Goal: Information Seeking & Learning: Learn about a topic

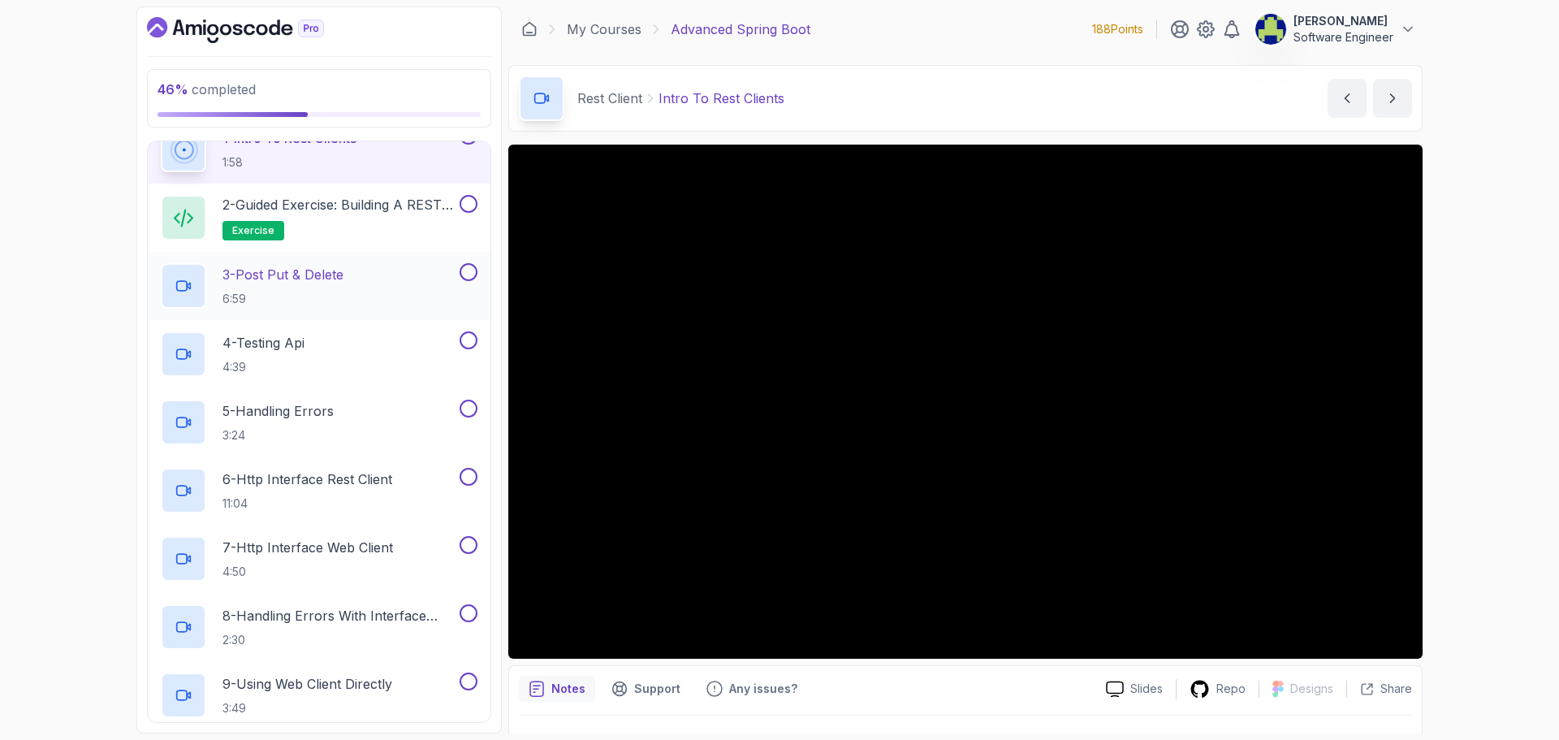
scroll to position [81, 0]
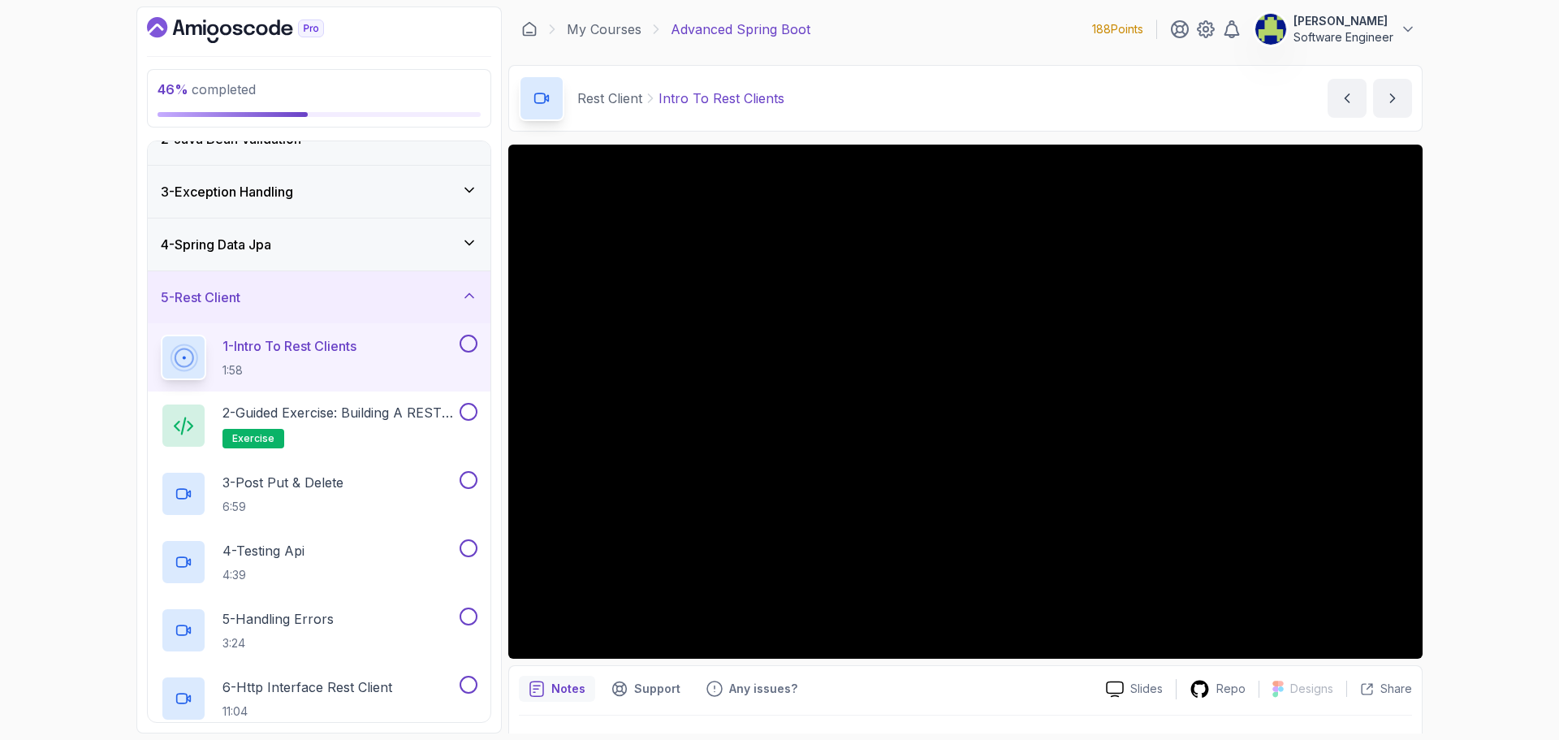
drag, startPoint x: 110, startPoint y: 704, endPoint x: 19, endPoint y: 600, distance: 137.6
click at [110, 704] on div "46 % completed 1 - Intro 2 - Java Bean Validation 3 - Exception Handling 4 - Sp…" at bounding box center [779, 370] width 1559 height 740
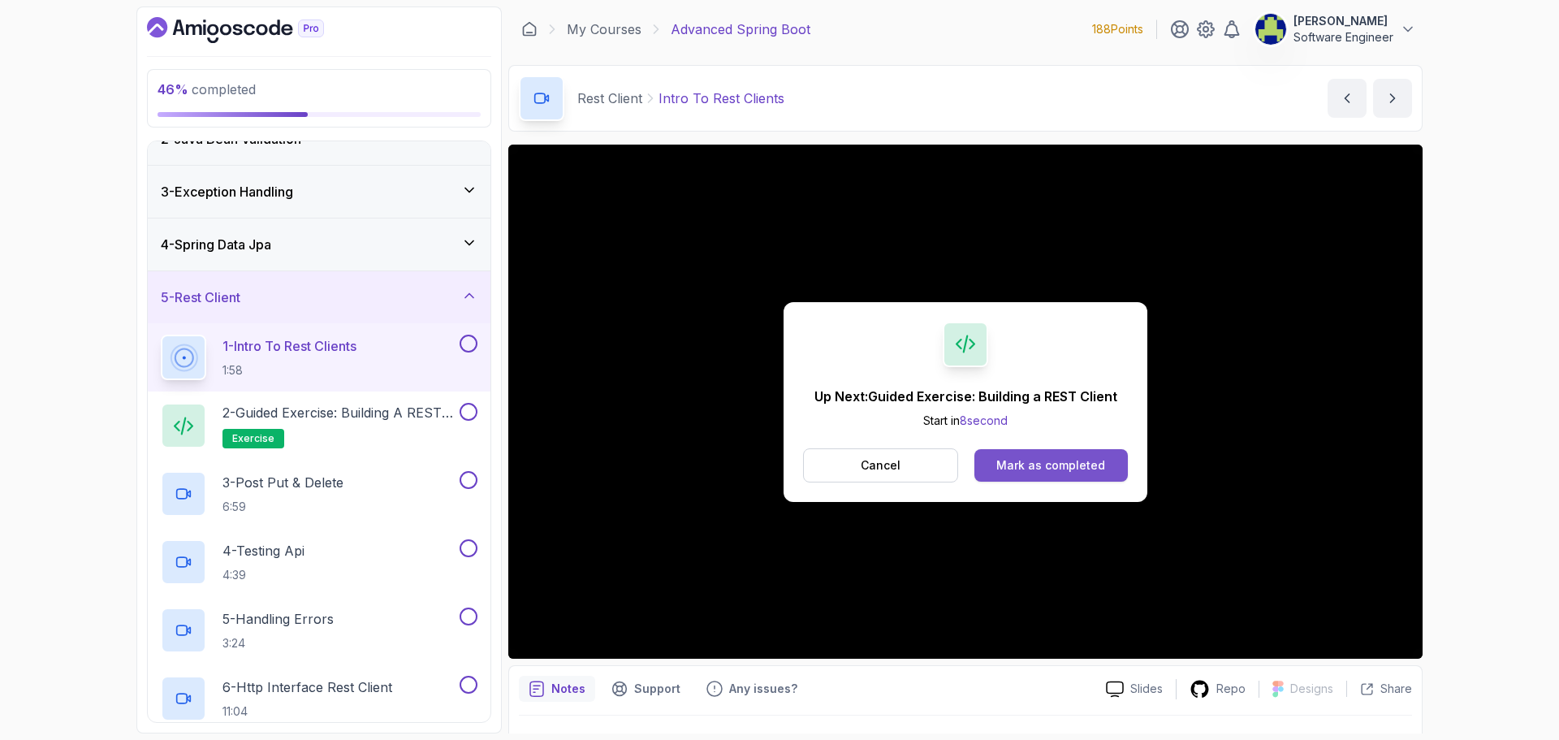
click at [1067, 473] on button "Mark as completed" at bounding box center [1050, 465] width 153 height 32
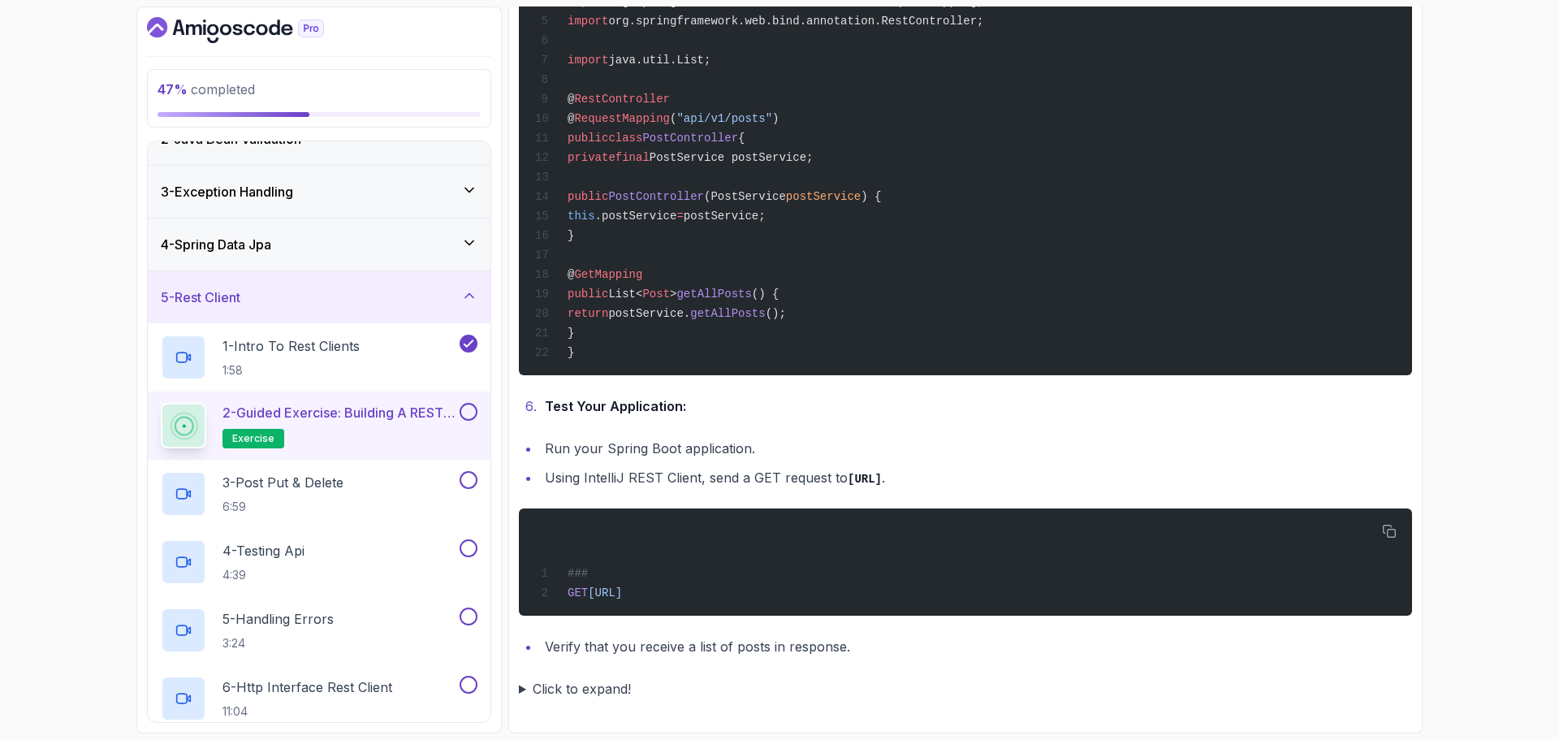
scroll to position [2057, 0]
click at [470, 410] on button at bounding box center [469, 412] width 18 height 18
click at [378, 491] on div "3 - Post Put & Delete 6:59" at bounding box center [309, 493] width 296 height 45
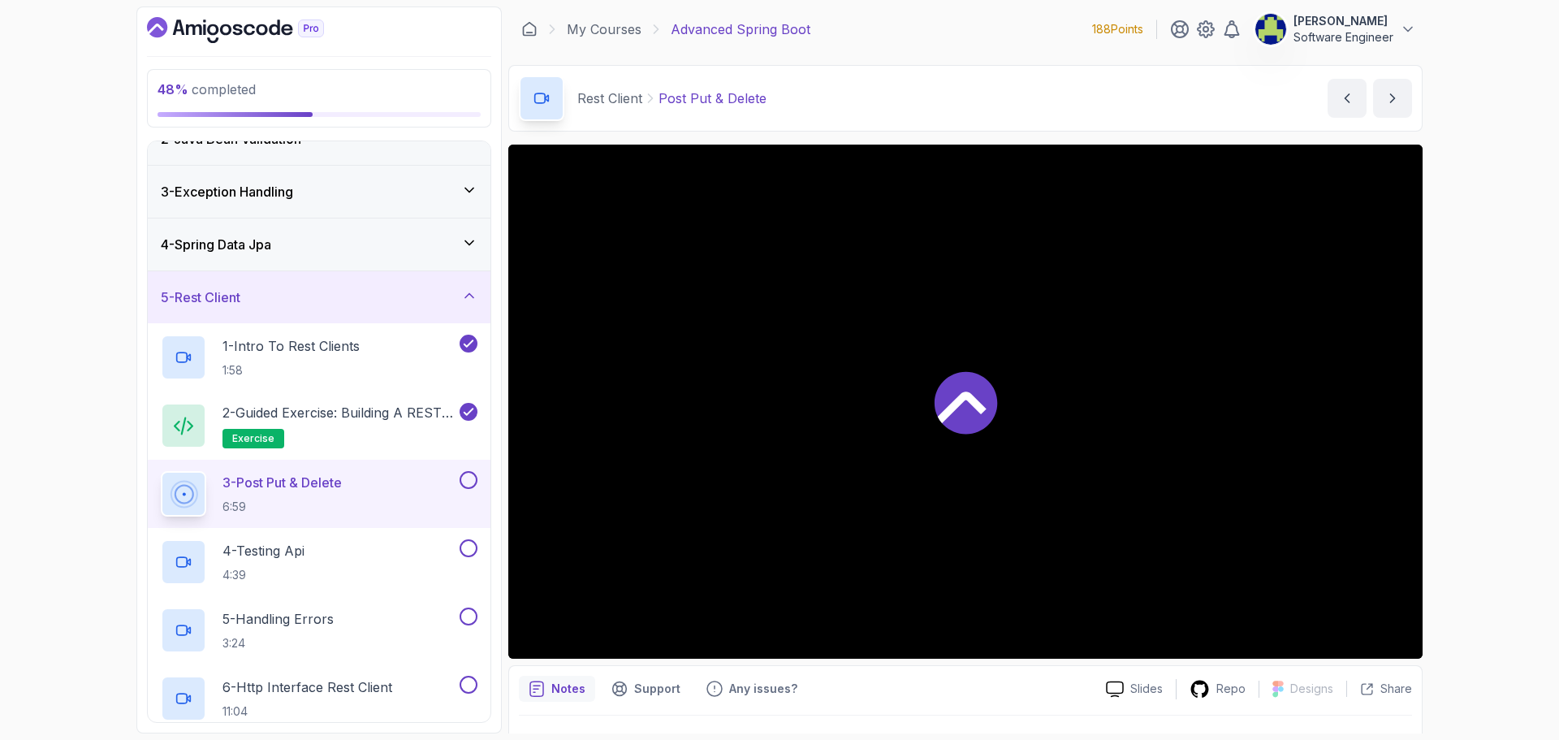
click at [1019, 418] on div at bounding box center [965, 402] width 914 height 514
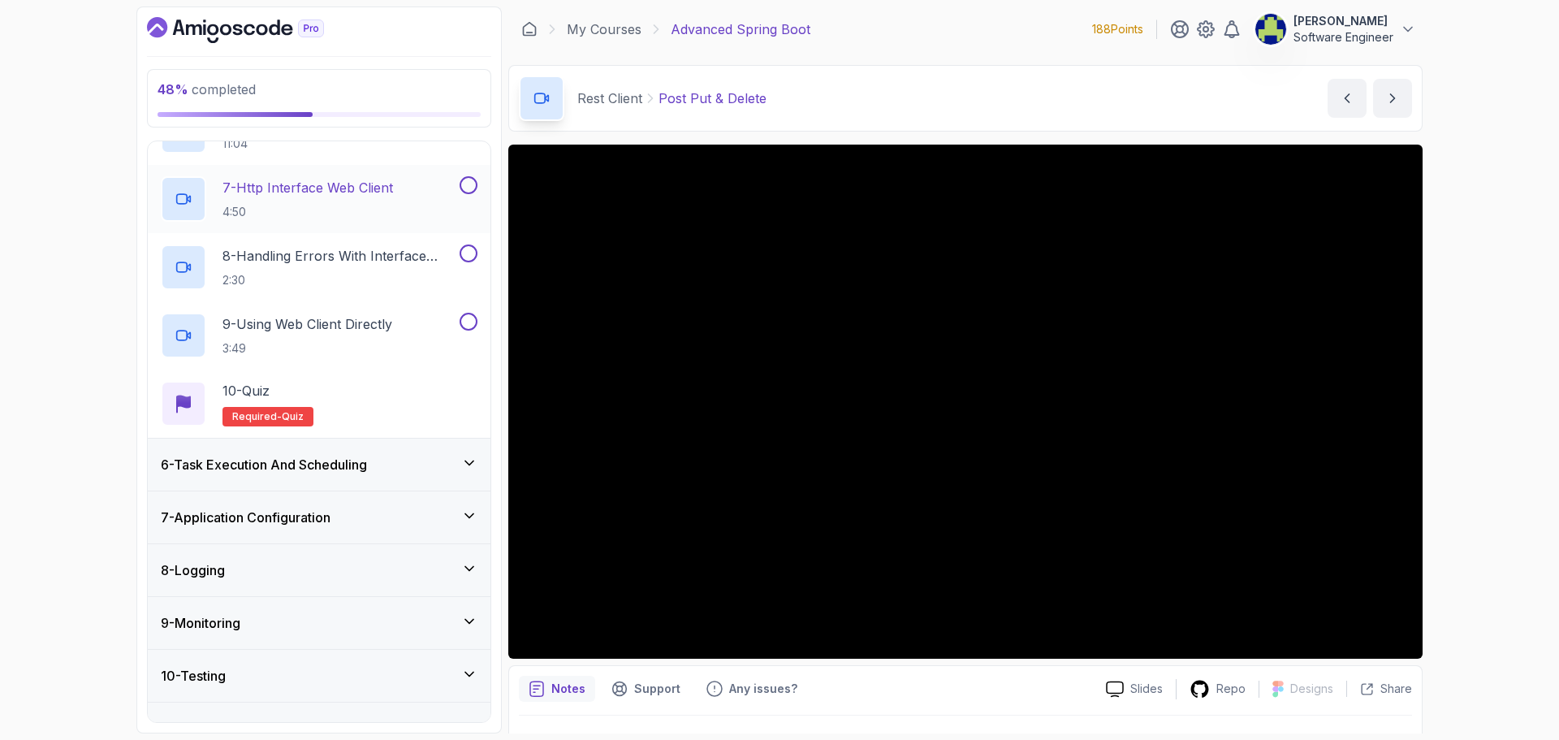
scroll to position [650, 0]
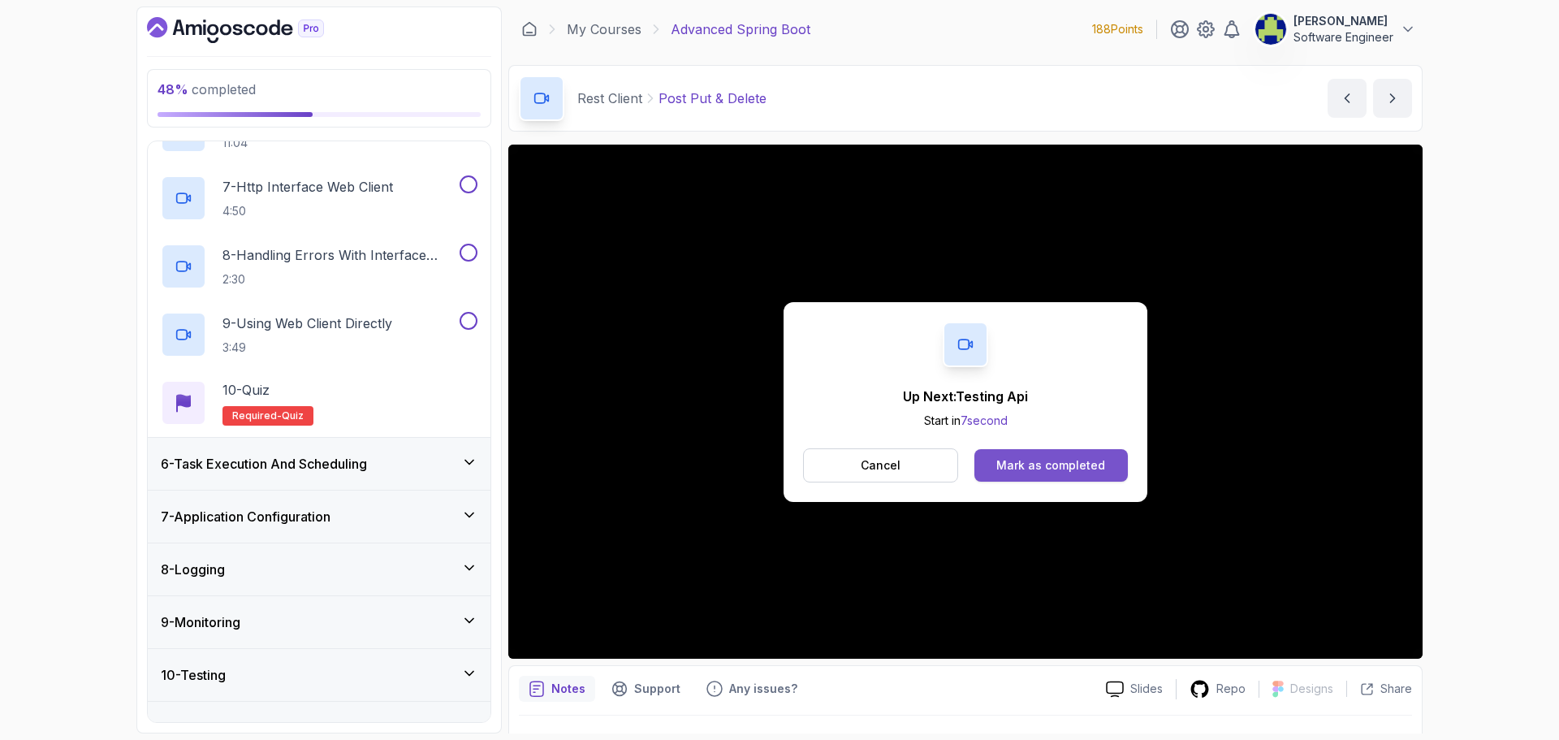
click at [1032, 457] on div "Mark as completed" at bounding box center [1050, 465] width 109 height 16
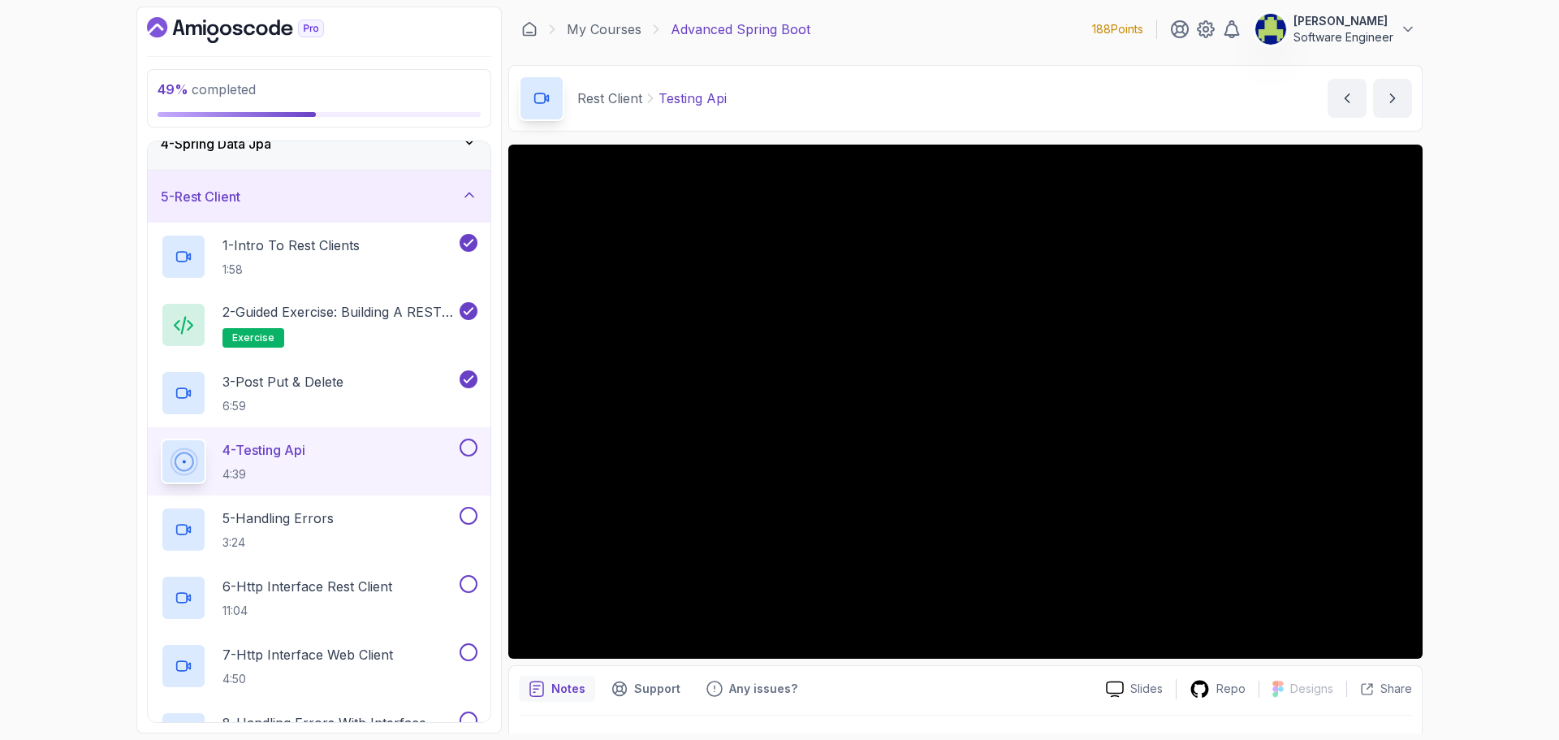
scroll to position [162, 0]
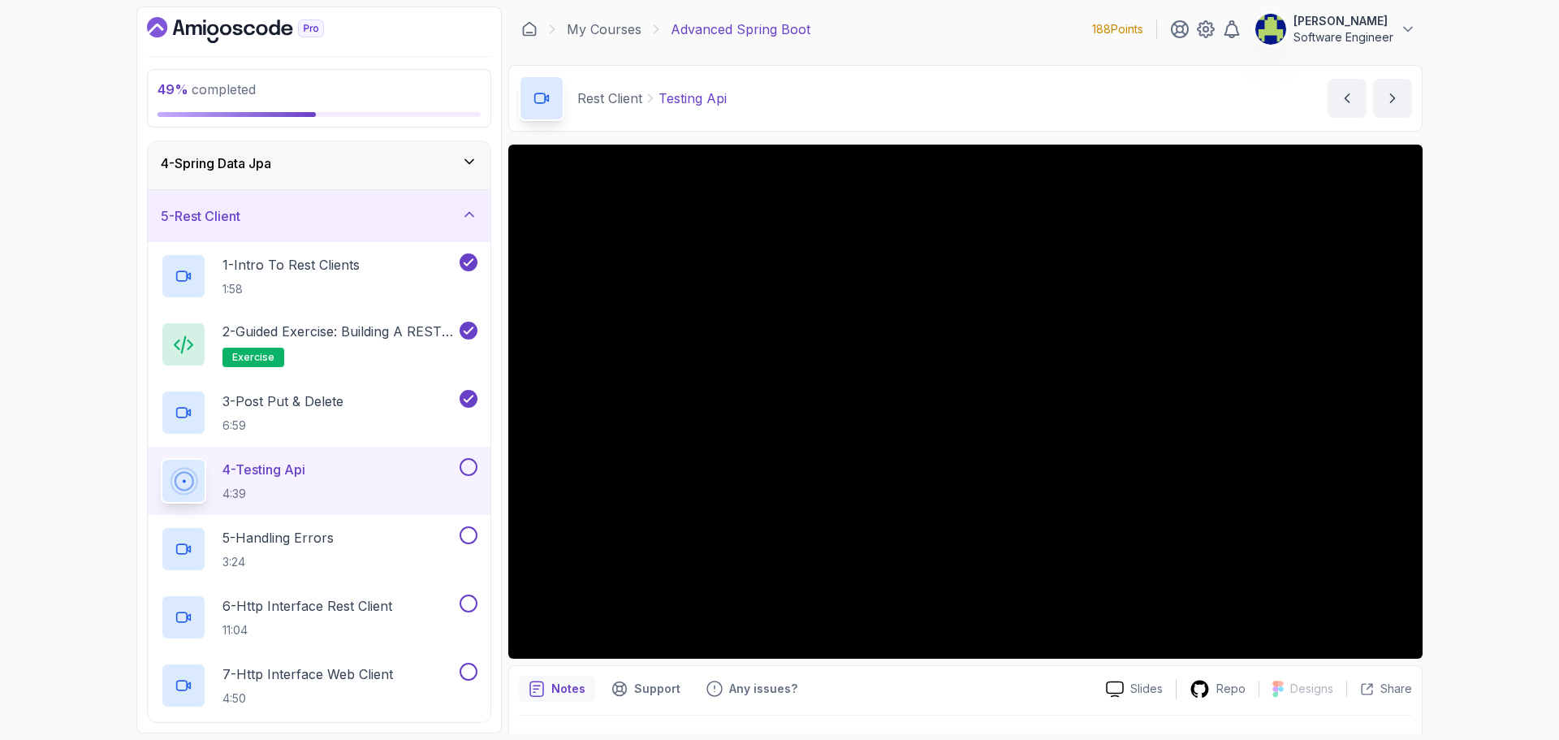
click at [465, 467] on button at bounding box center [469, 467] width 18 height 18
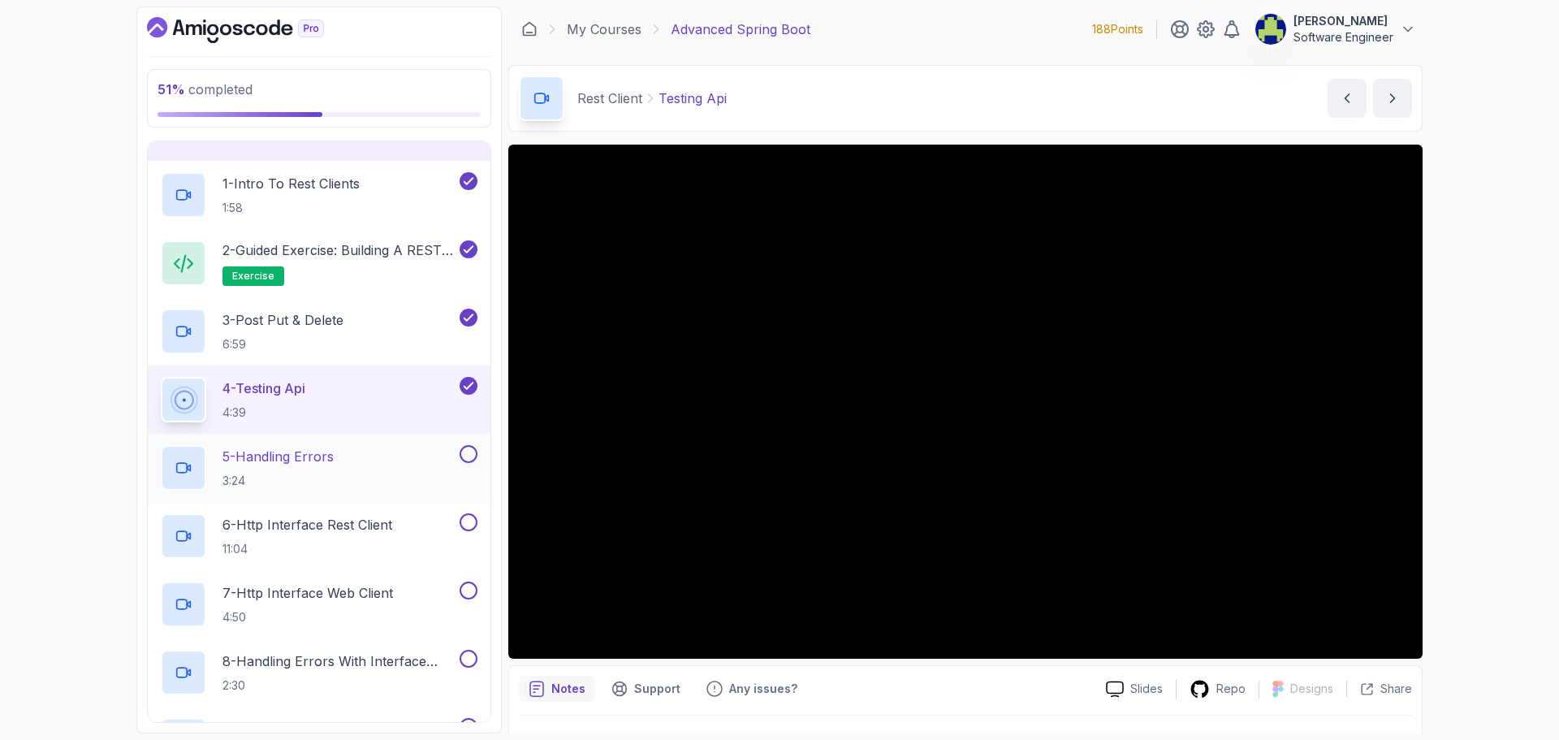
click at [303, 456] on p "5 - Handling Errors" at bounding box center [278, 456] width 111 height 19
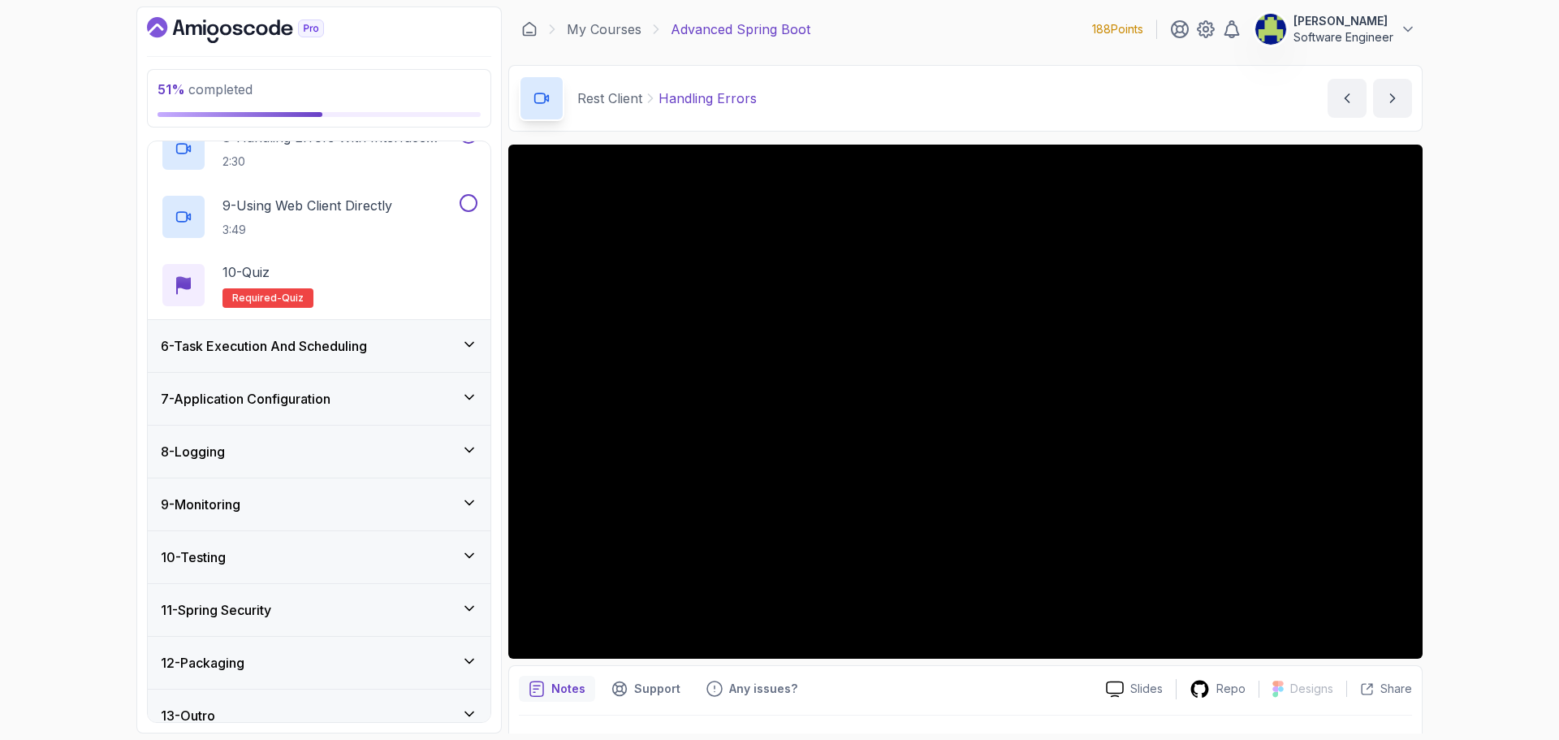
scroll to position [787, 0]
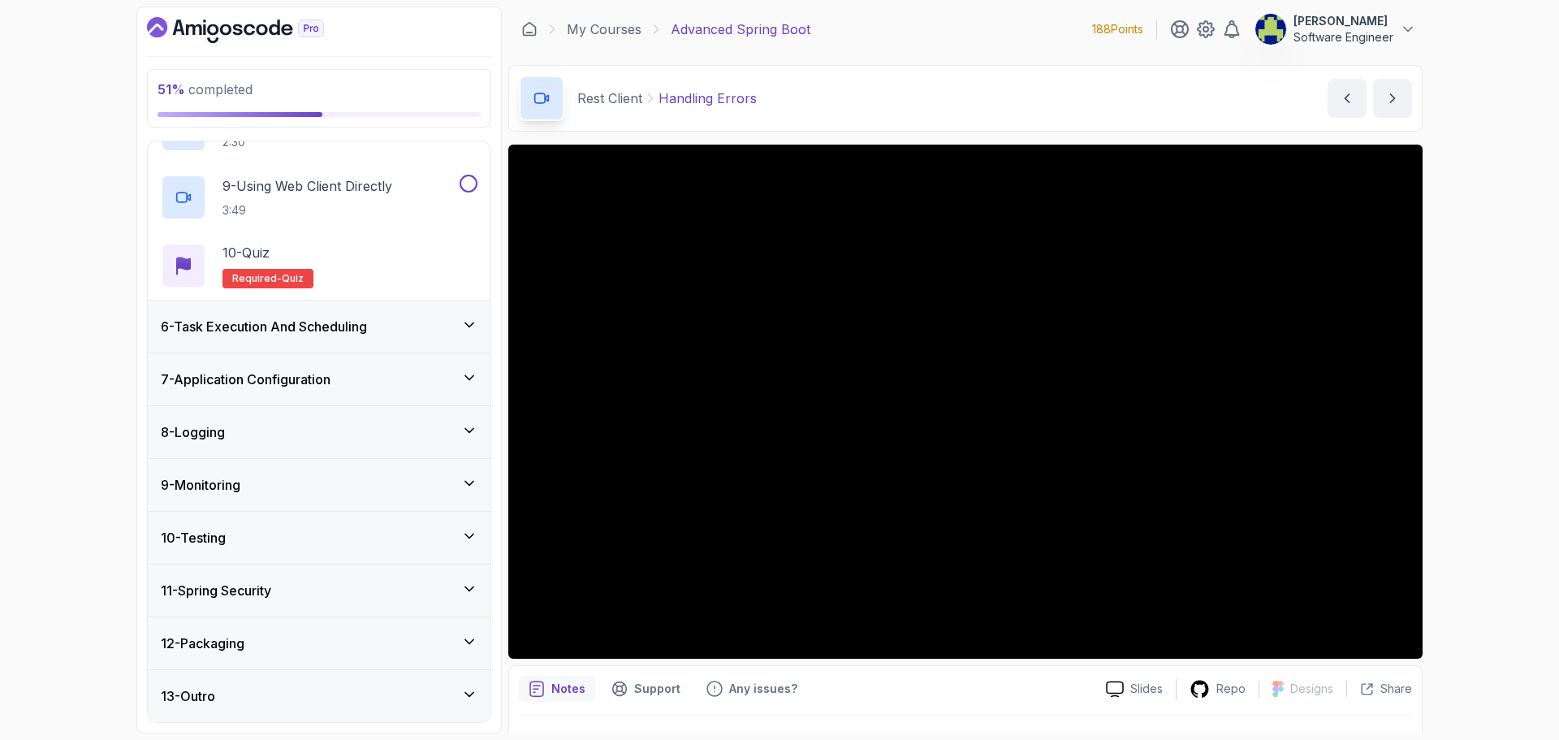
click at [356, 663] on div "12 - Packaging" at bounding box center [319, 643] width 343 height 52
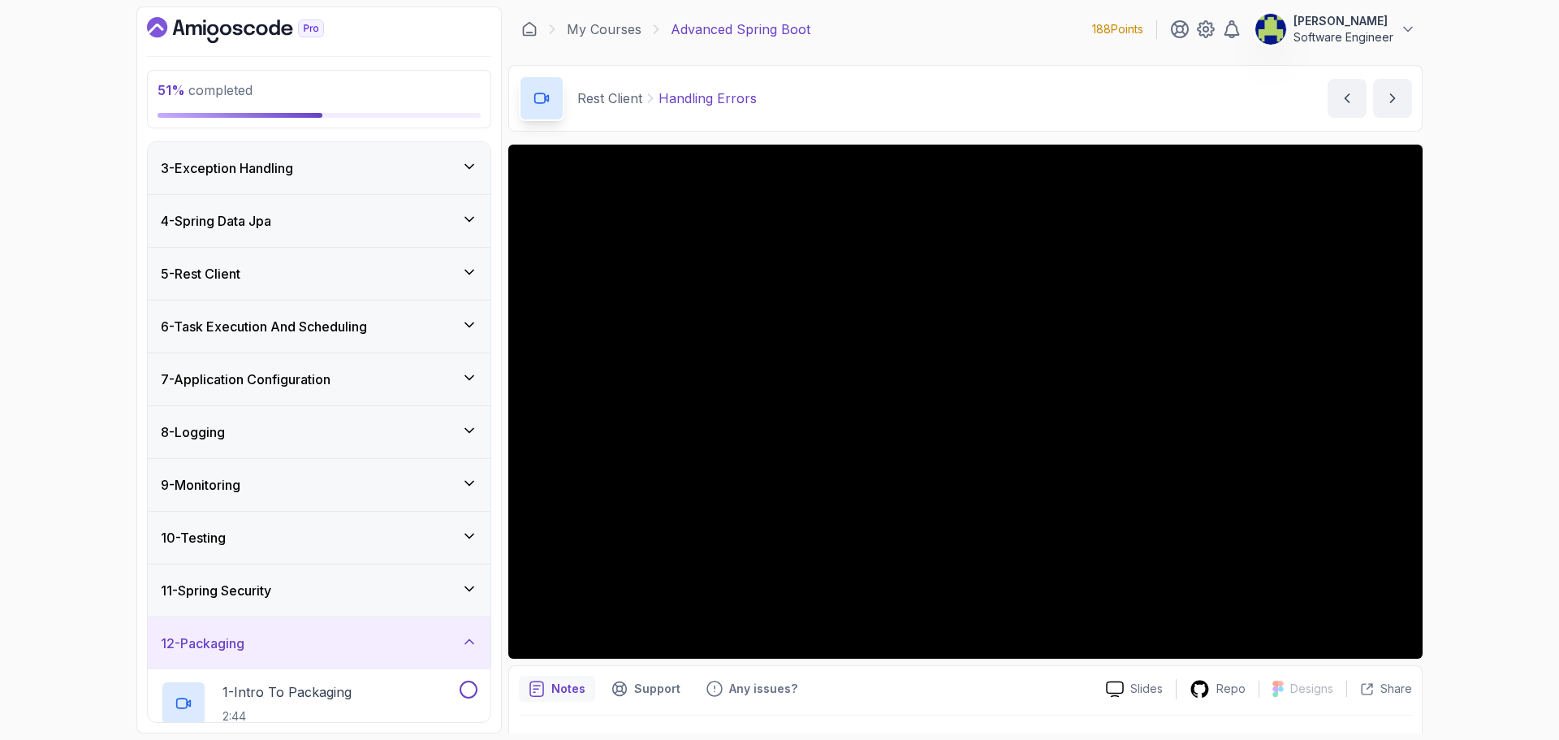
scroll to position [349, 0]
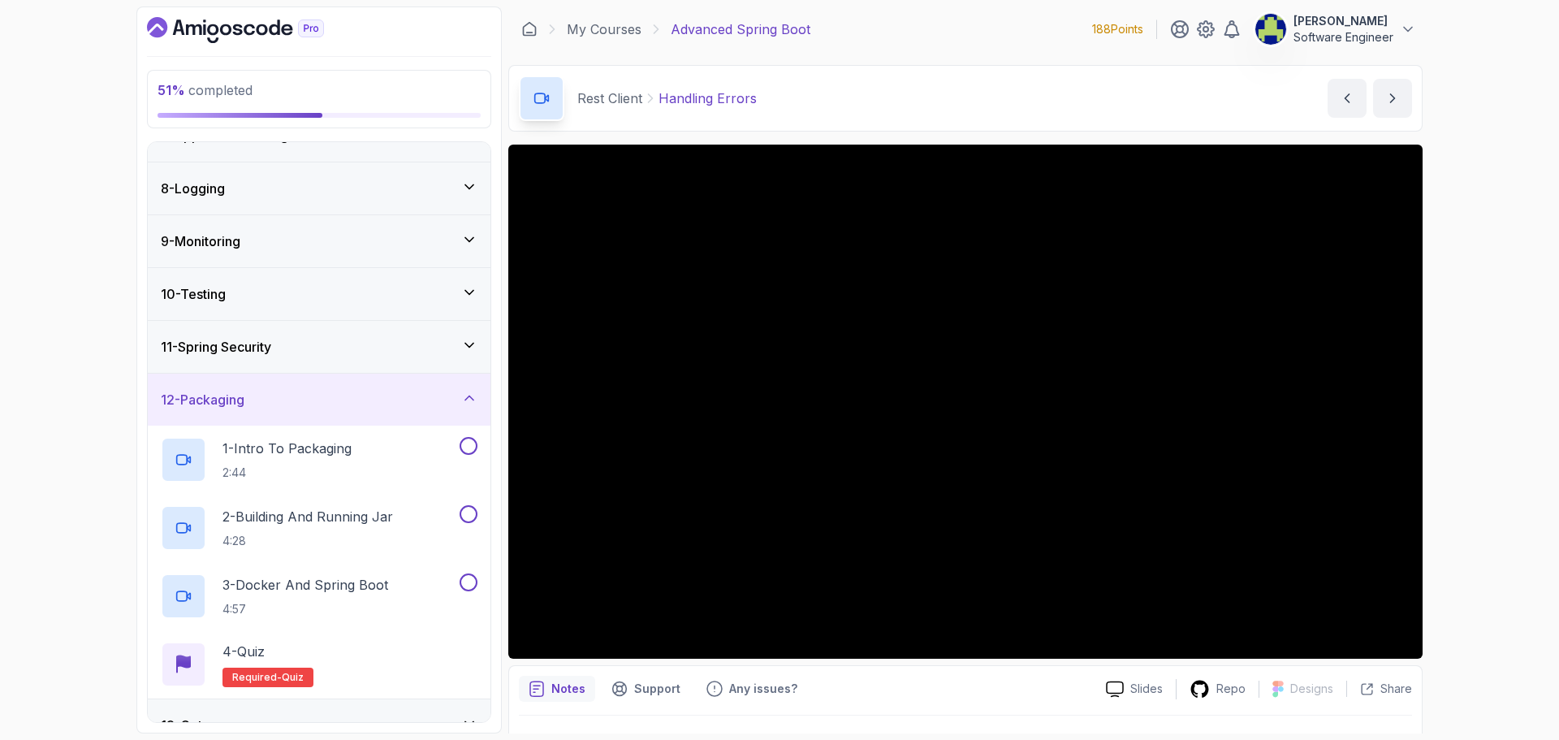
click at [309, 405] on div "12 - Packaging" at bounding box center [319, 399] width 317 height 19
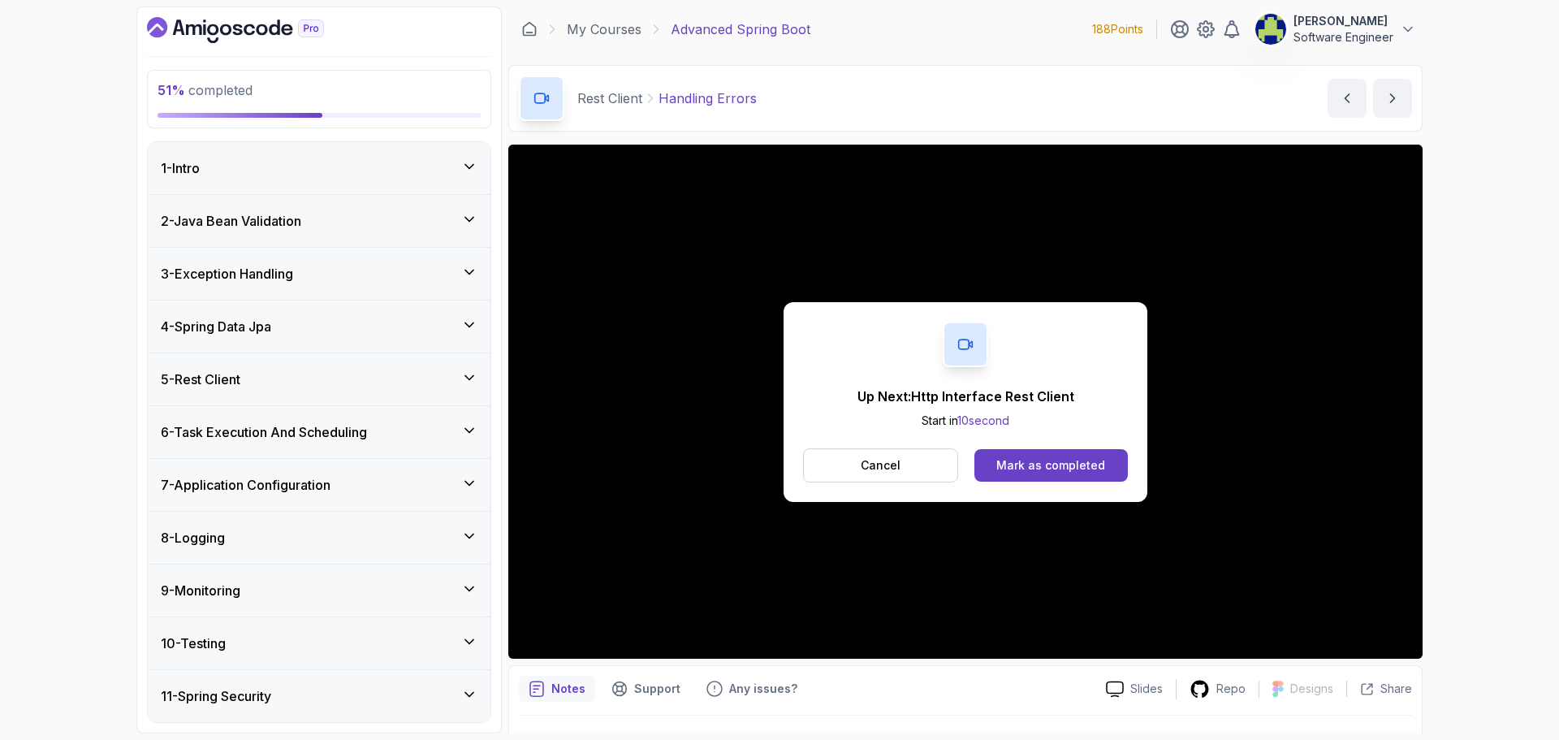
scroll to position [81, 0]
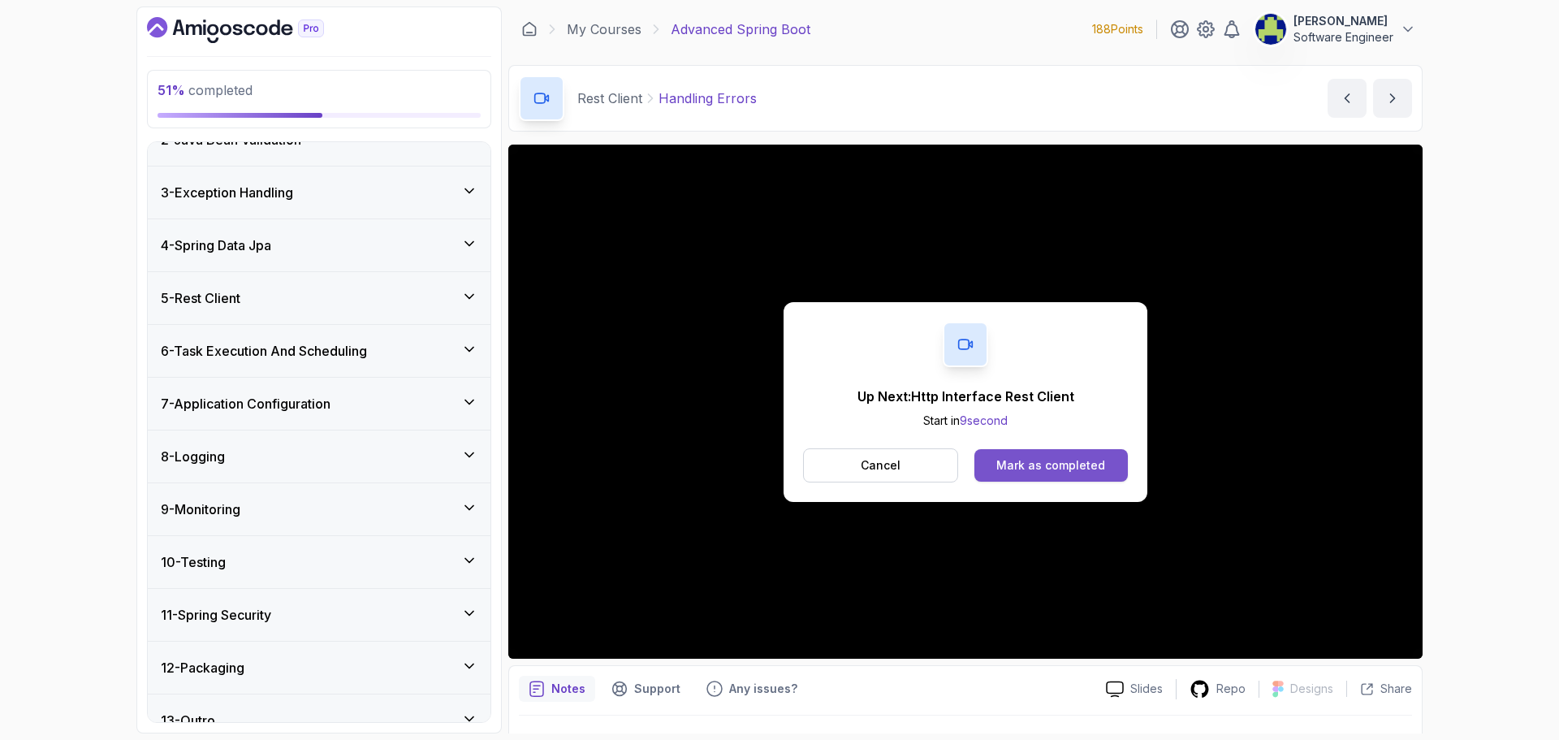
click at [1054, 474] on button "Mark as completed" at bounding box center [1050, 465] width 153 height 32
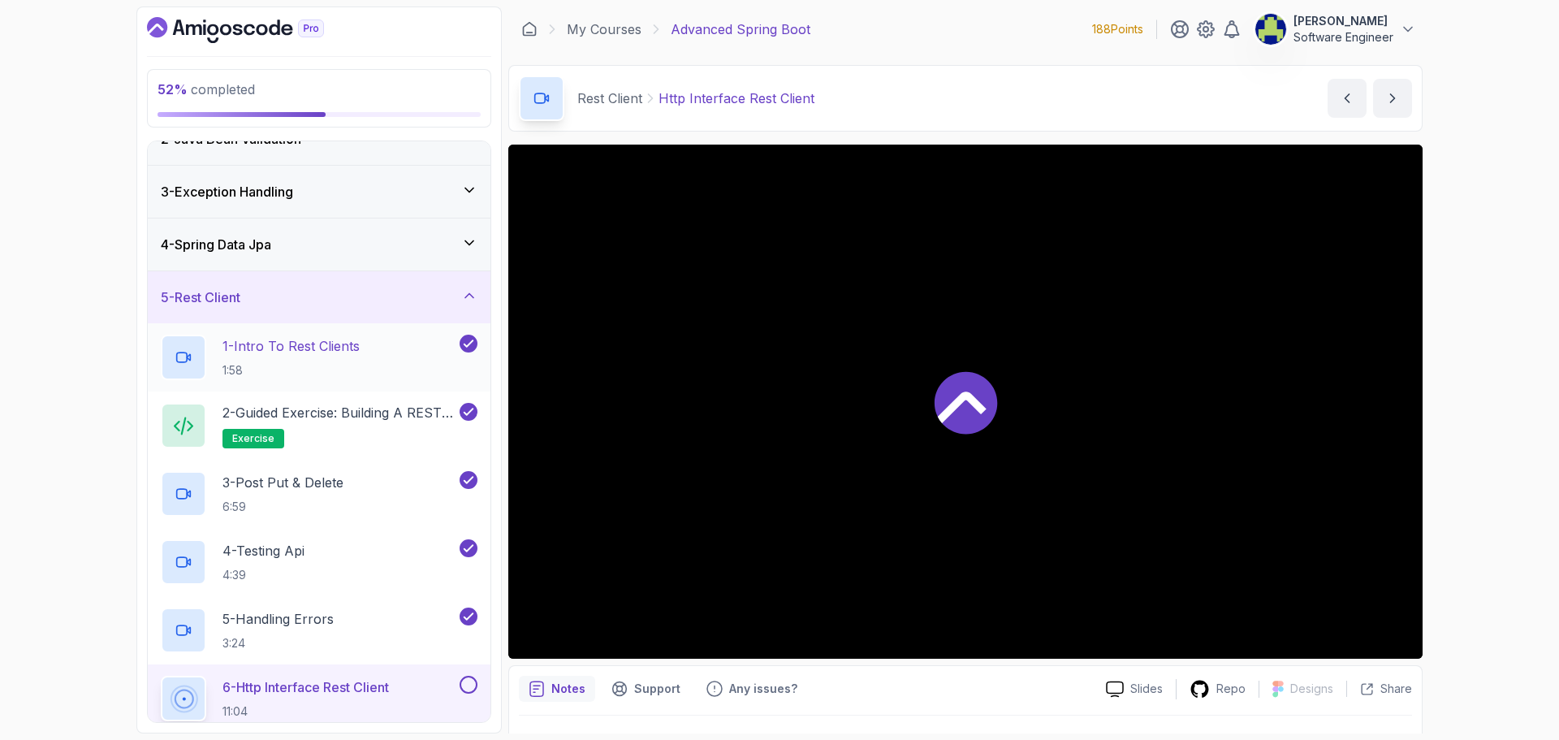
scroll to position [325, 0]
